Goal: Information Seeking & Learning: Check status

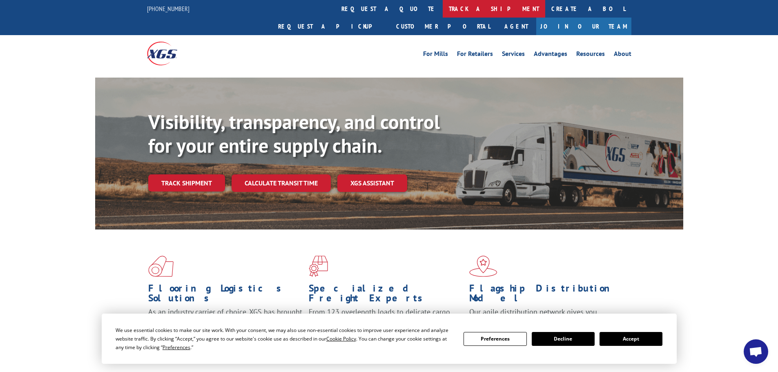
click at [443, 7] on link "track a shipment" at bounding box center [494, 9] width 103 height 18
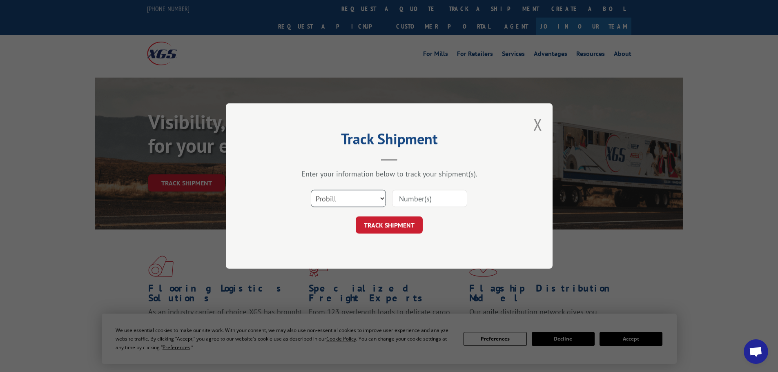
click at [347, 201] on select "Select category... Probill BOL PO" at bounding box center [348, 198] width 75 height 17
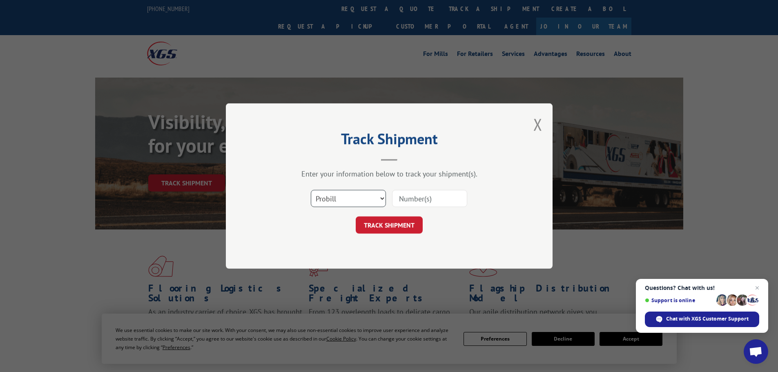
select select "bol"
click at [311, 190] on select "Select category... Probill BOL PO" at bounding box center [348, 198] width 75 height 17
click at [418, 199] on input at bounding box center [429, 198] width 75 height 17
paste input "5179934"
type input "5179934"
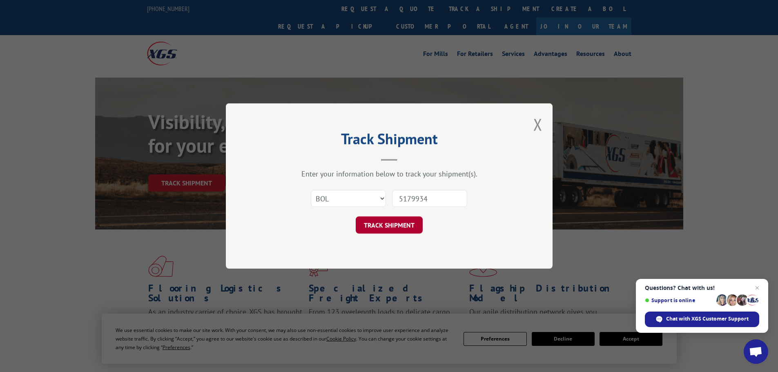
click at [393, 224] on button "TRACK SHIPMENT" at bounding box center [389, 224] width 67 height 17
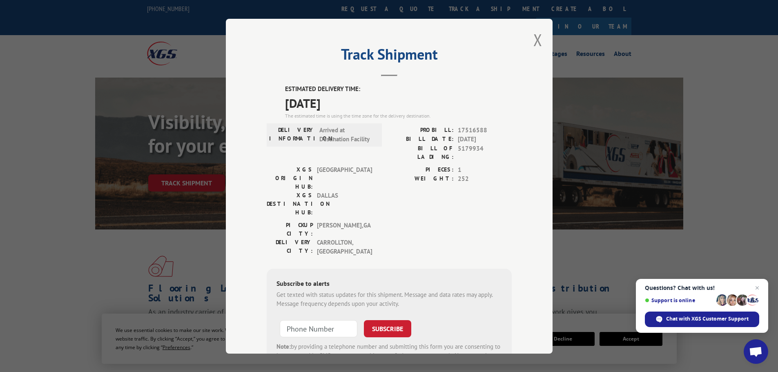
drag, startPoint x: 280, startPoint y: 100, endPoint x: 352, endPoint y: 99, distance: 71.5
click at [352, 99] on div "ESTIMATED DELIVERY TIME: [DATE] The estimated time is using the time zone for t…" at bounding box center [389, 232] width 245 height 295
drag, startPoint x: 327, startPoint y: 102, endPoint x: 372, endPoint y: 92, distance: 45.6
click at [372, 93] on label "ESTIMATED DELIVERY TIME:" at bounding box center [398, 89] width 227 height 9
drag, startPoint x: 275, startPoint y: 85, endPoint x: 369, endPoint y: 103, distance: 95.3
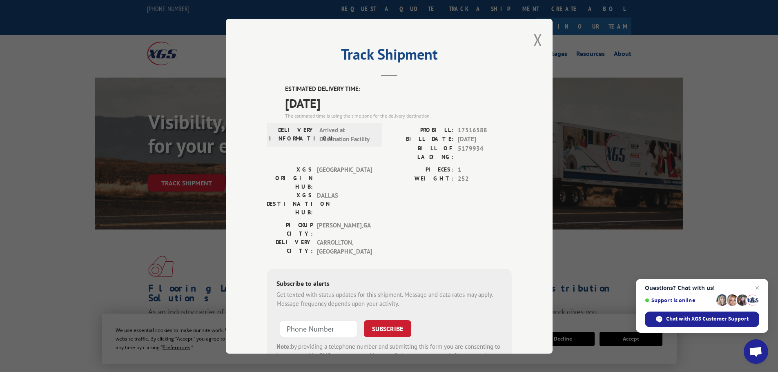
click at [369, 103] on div "ESTIMATED DELIVERY TIME: [DATE] The estimated time is using the time zone for t…" at bounding box center [389, 232] width 245 height 295
copy div "ESTIMATED DELIVERY TIME: [DATE]"
